Goal: Navigation & Orientation: Find specific page/section

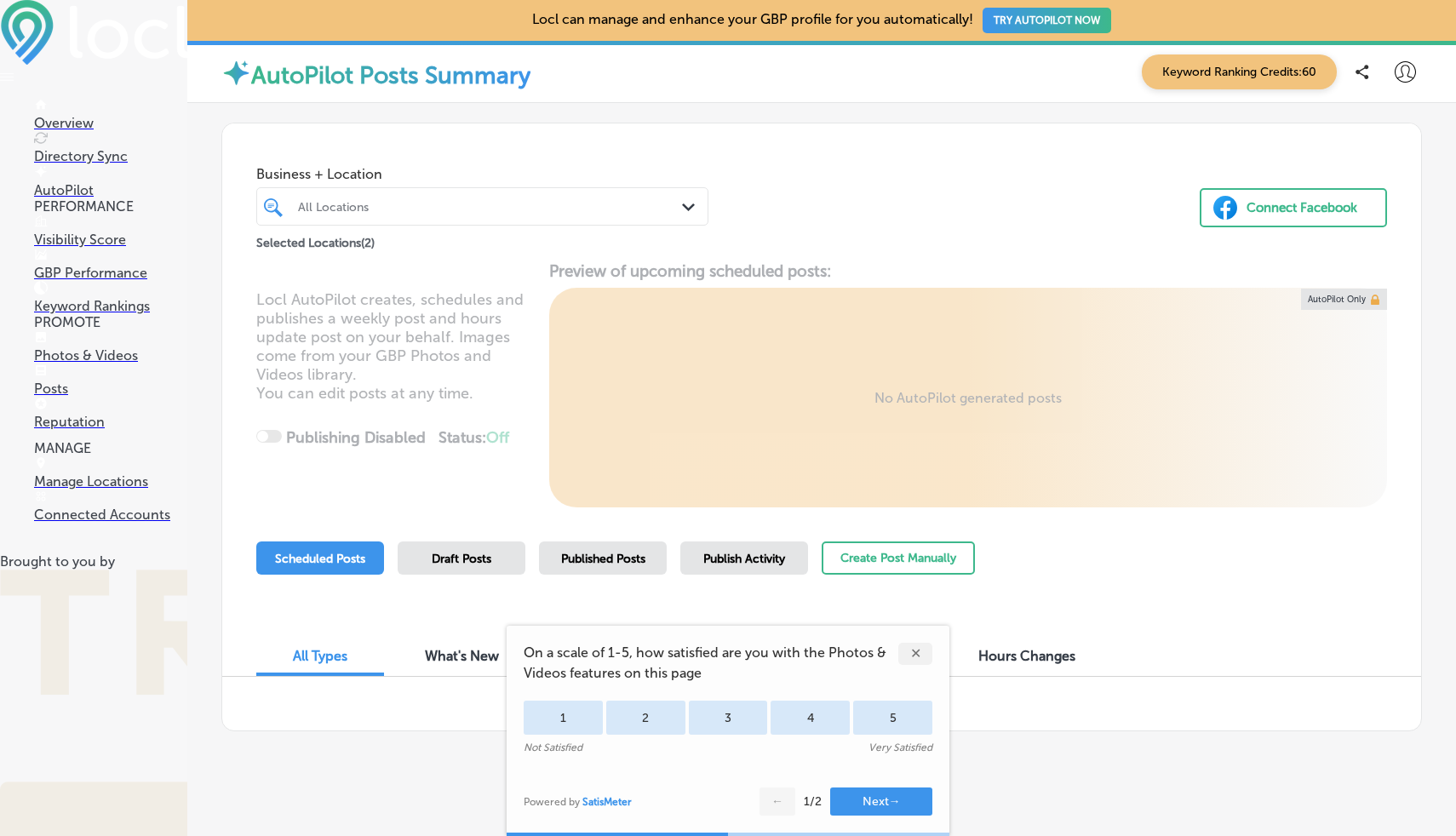
click at [81, 124] on p "Overview" at bounding box center [111, 123] width 154 height 16
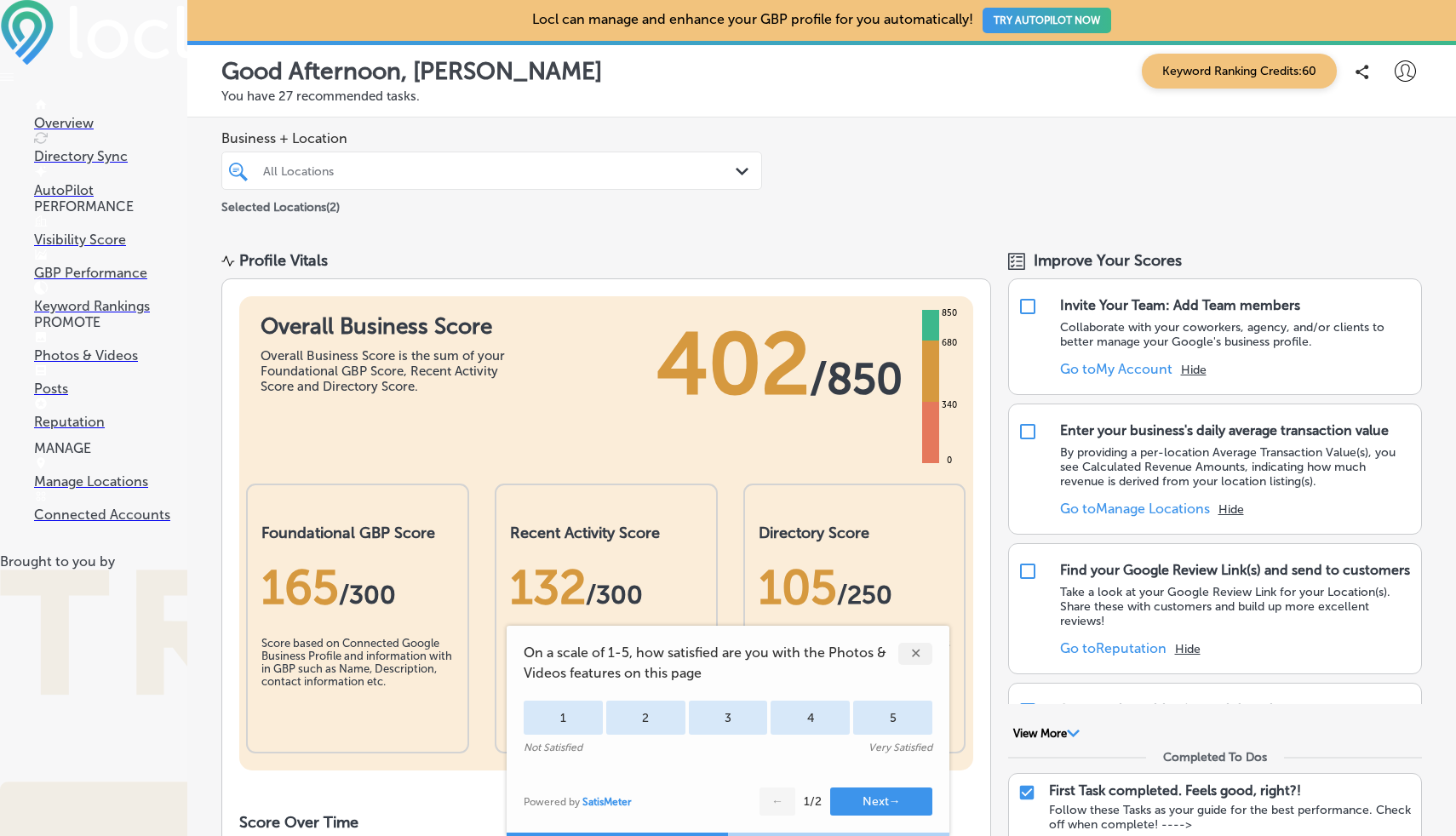
click at [77, 364] on p "Photos & Videos" at bounding box center [111, 355] width 154 height 16
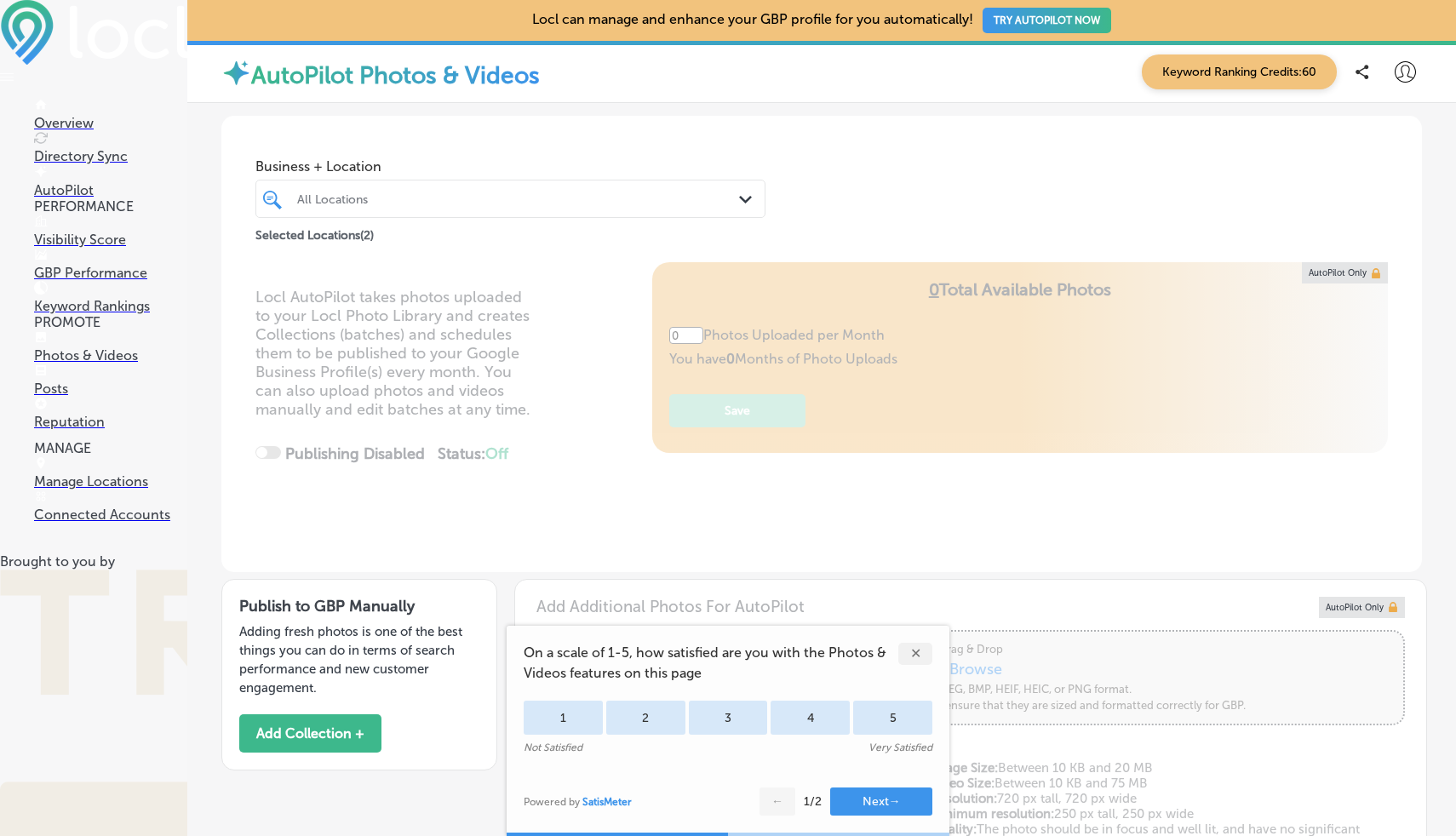
type input "5"
click at [58, 397] on p "Posts" at bounding box center [111, 389] width 154 height 16
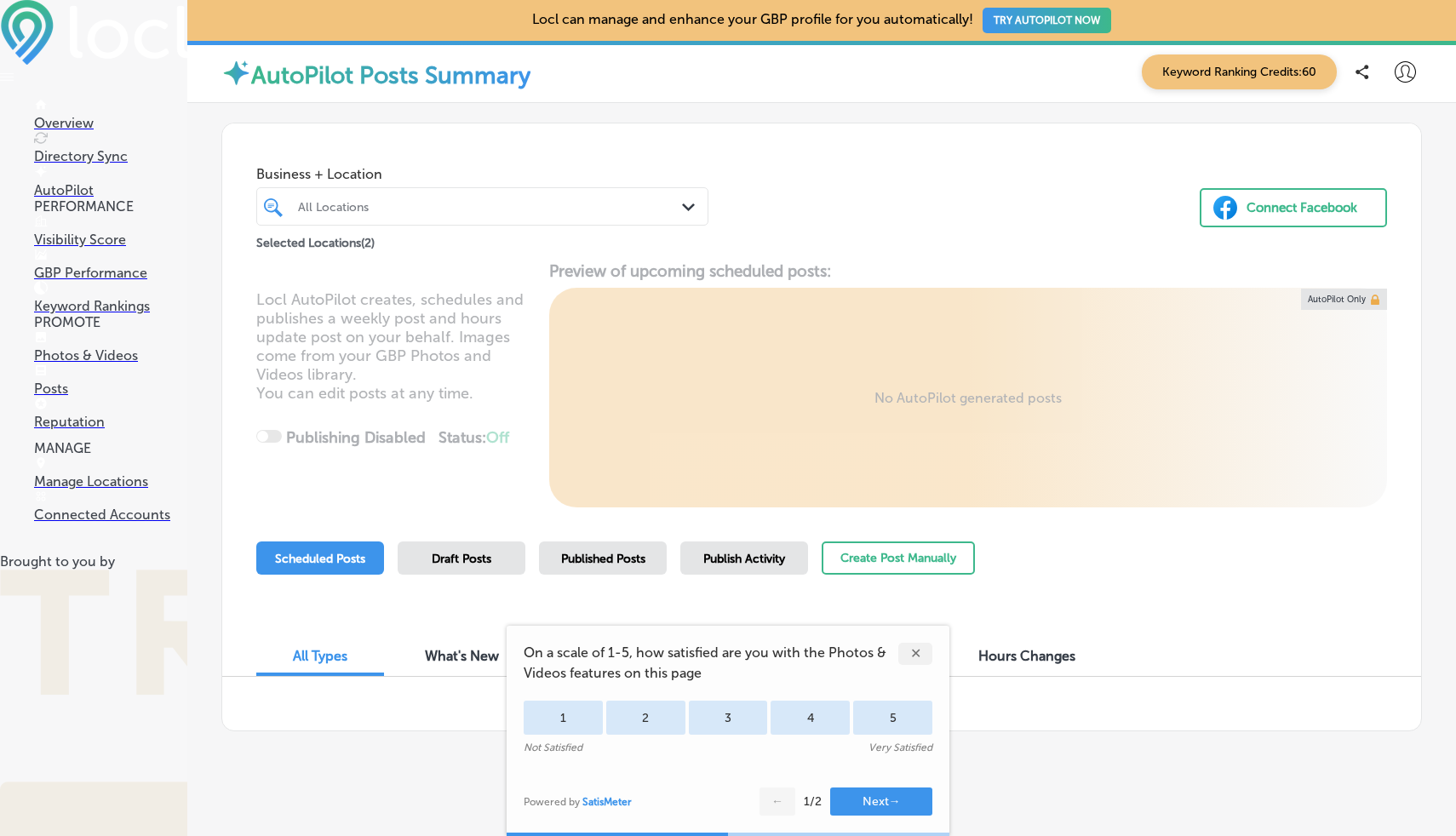
click at [58, 397] on p "Posts" at bounding box center [111, 389] width 154 height 16
